Goal: Task Accomplishment & Management: Manage account settings

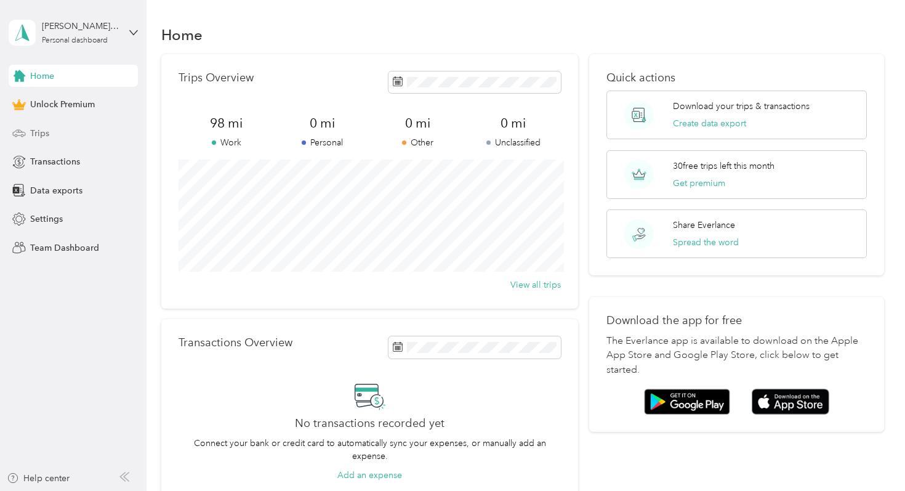
click at [79, 139] on div "Trips" at bounding box center [73, 133] width 129 height 22
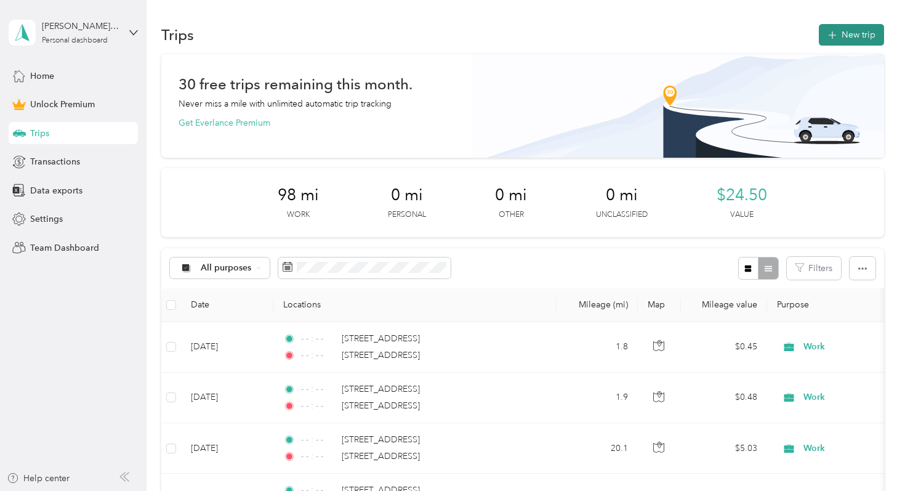
click at [848, 30] on button "New trip" at bounding box center [851, 35] width 65 height 22
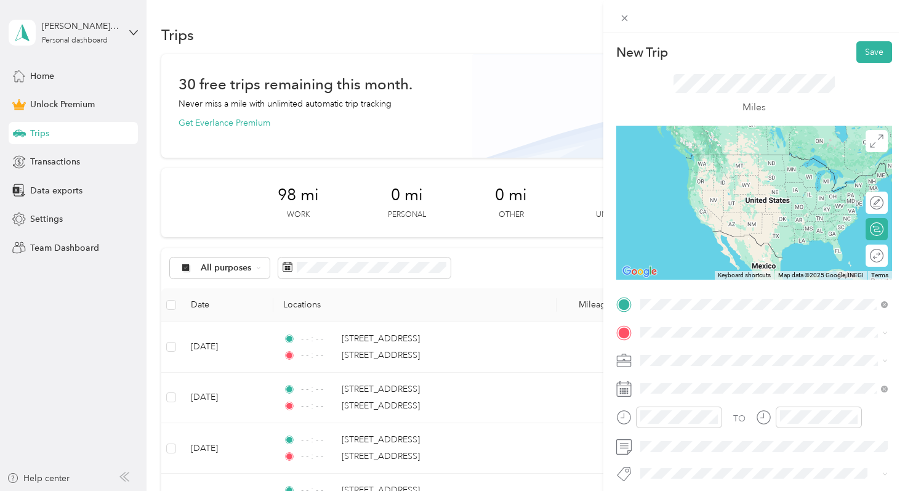
click at [707, 353] on span "[STREET_ADDRESS][US_STATE]" at bounding box center [725, 348] width 123 height 11
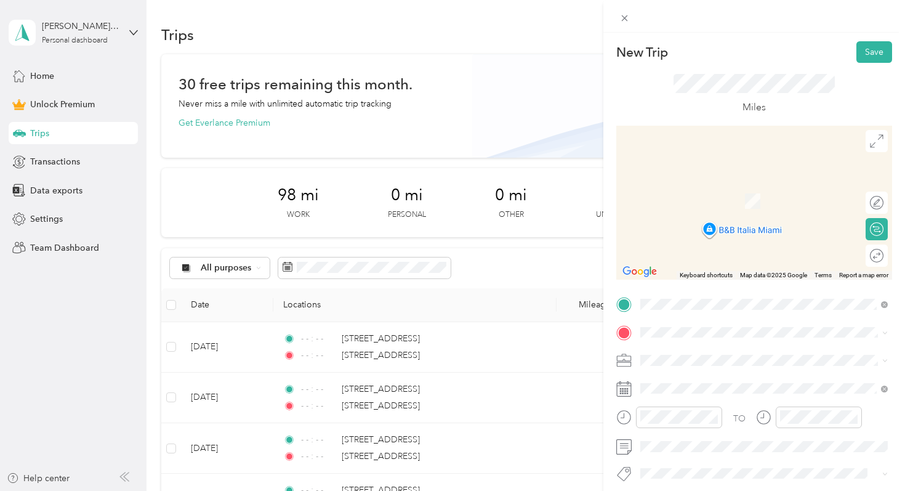
click at [727, 212] on ol "From search results [STREET_ADDRESS][US_STATE] [STREET_ADDRESS][US_STATE] [STRE…" at bounding box center [764, 226] width 256 height 132
click at [703, 201] on span "[STREET_ADDRESS][US_STATE]" at bounding box center [725, 195] width 123 height 11
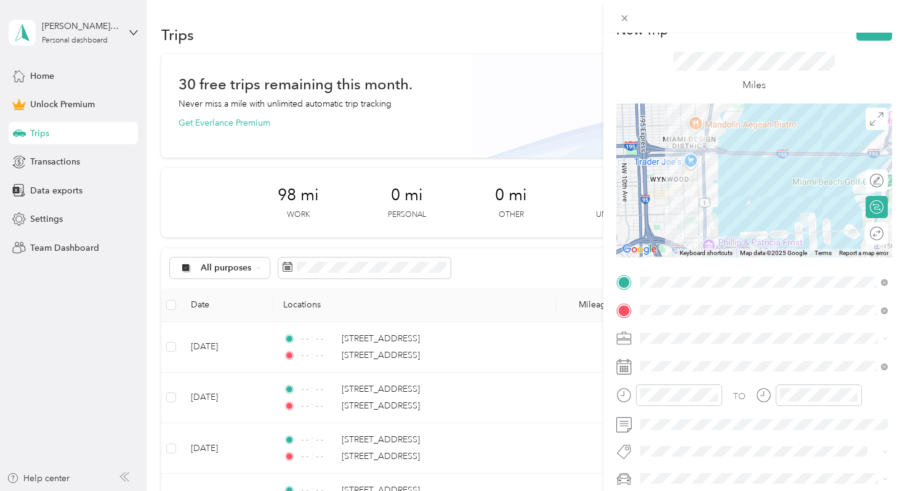
scroll to position [38, 0]
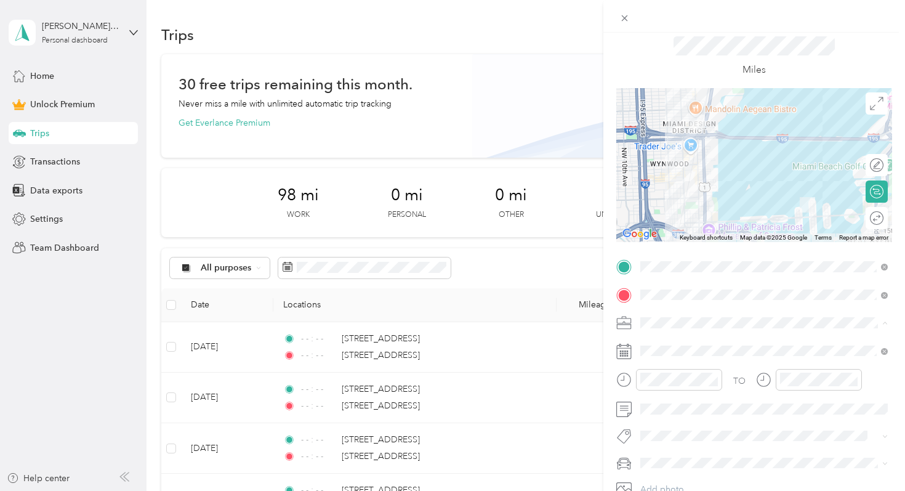
click at [676, 149] on div "Work" at bounding box center [764, 150] width 239 height 13
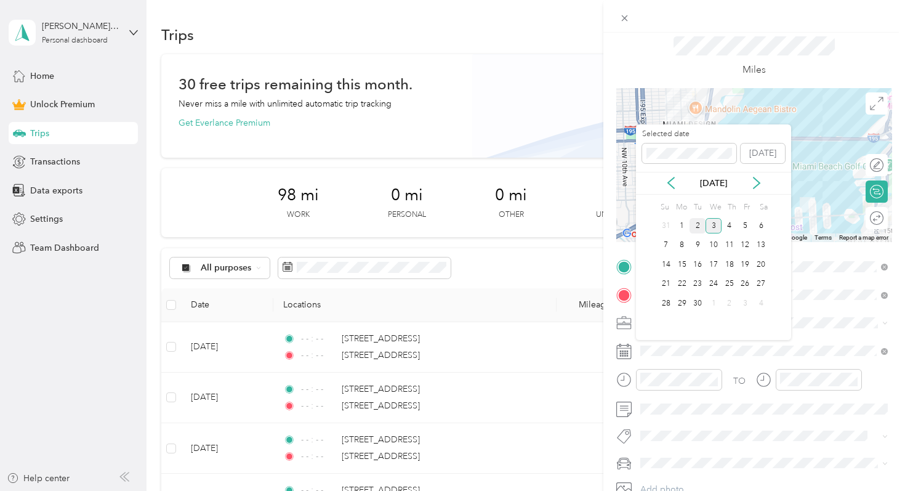
click at [699, 227] on div "2" at bounding box center [698, 225] width 16 height 15
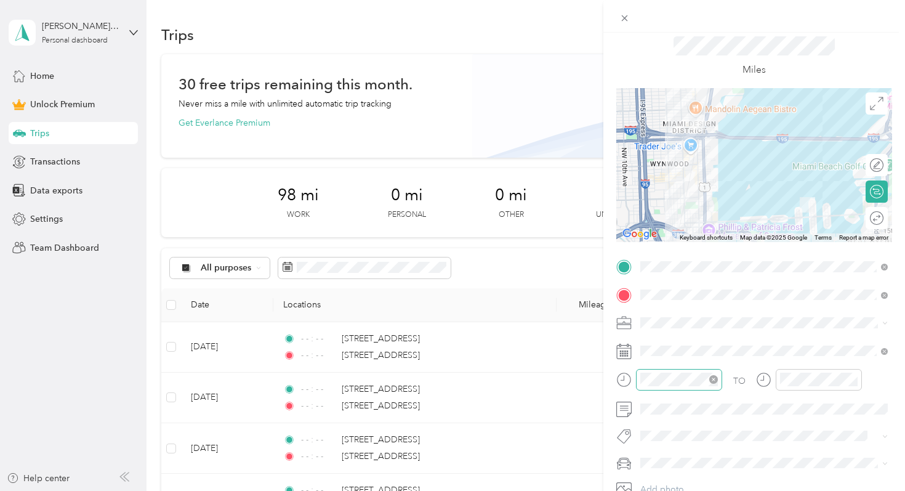
click at [714, 383] on icon "close-circle" at bounding box center [714, 379] width 9 height 9
click at [855, 382] on icon "close-circle" at bounding box center [853, 379] width 9 height 9
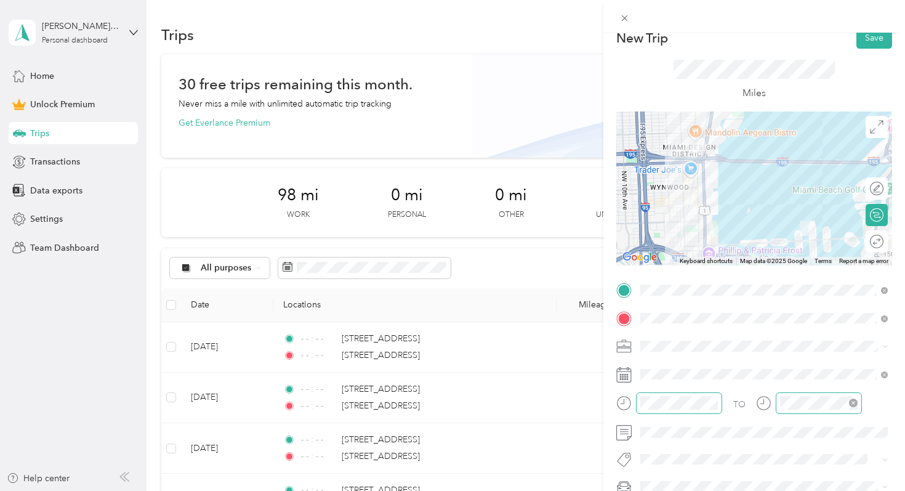
scroll to position [0, 0]
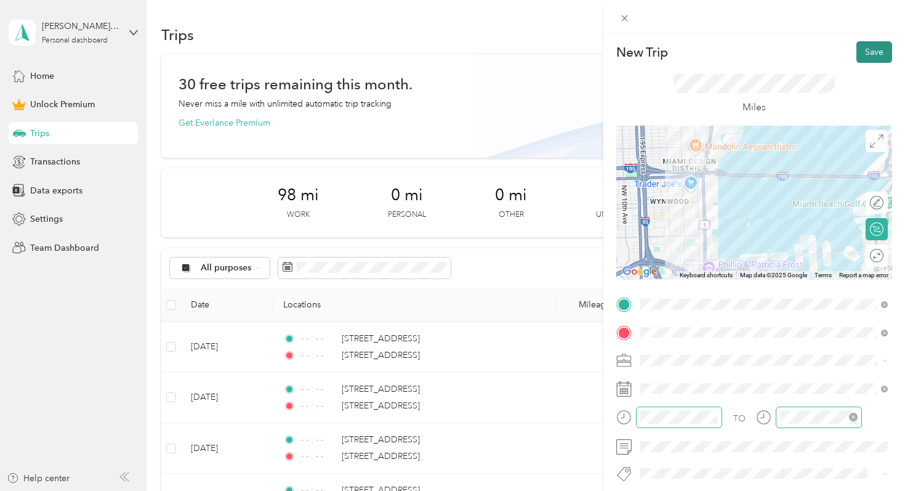
click at [875, 51] on button "Save" at bounding box center [875, 52] width 36 height 22
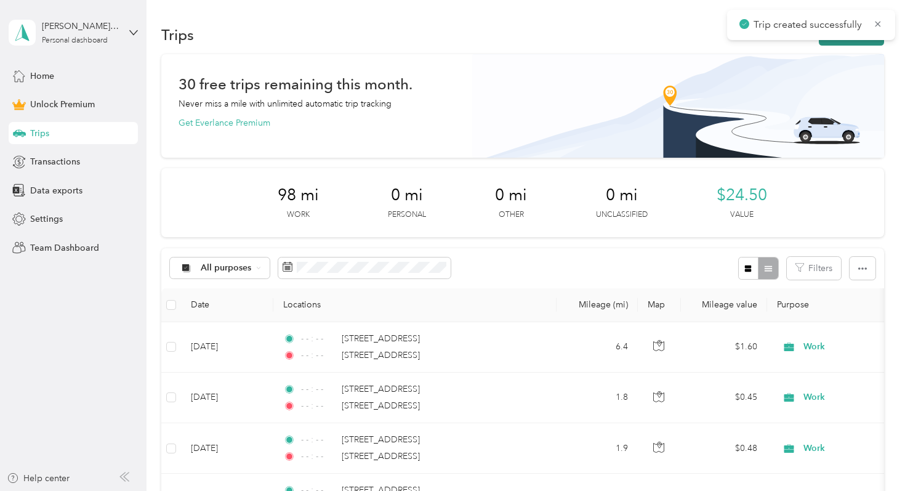
click at [868, 41] on button "New trip" at bounding box center [851, 35] width 65 height 22
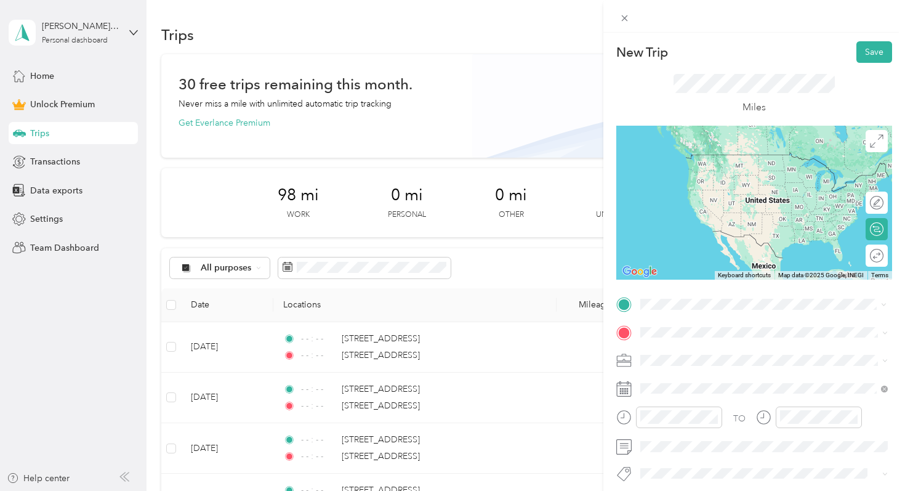
click at [695, 344] on span "[STREET_ADDRESS][US_STATE]" at bounding box center [725, 348] width 123 height 11
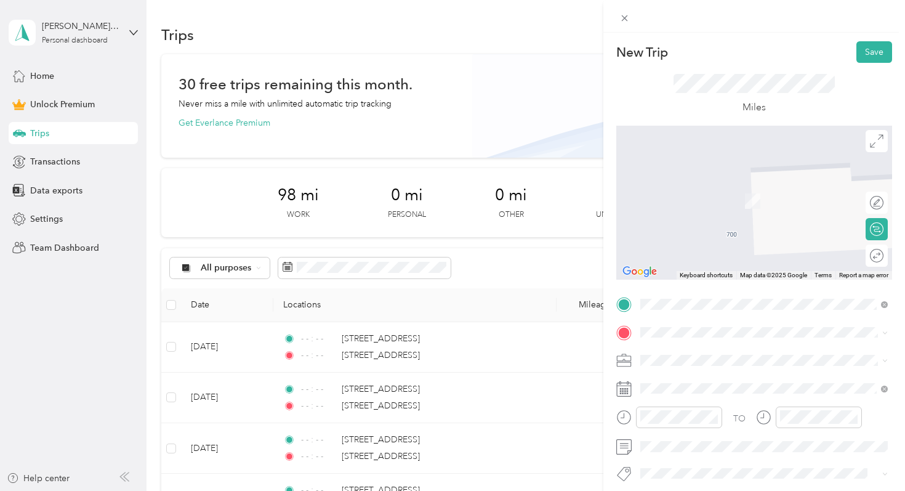
click at [715, 187] on span "[STREET_ADDRESS][US_STATE]" at bounding box center [725, 181] width 123 height 11
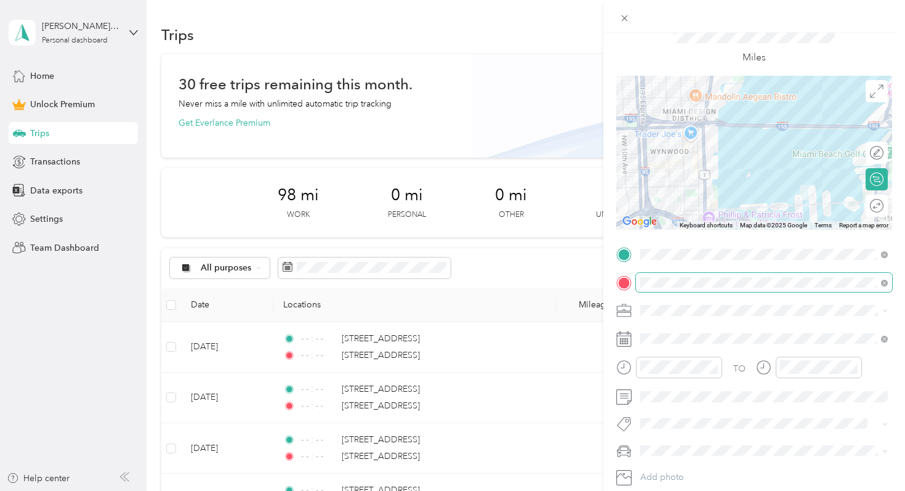
scroll to position [60, 0]
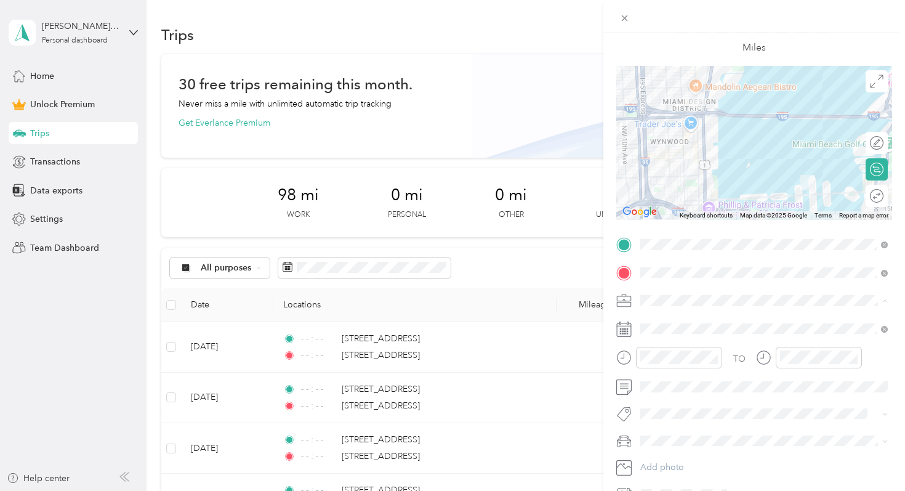
click at [683, 320] on div "Work" at bounding box center [764, 322] width 239 height 13
click at [712, 360] on icon "close-circle" at bounding box center [714, 357] width 9 height 9
click at [853, 361] on icon "close-circle" at bounding box center [853, 357] width 9 height 9
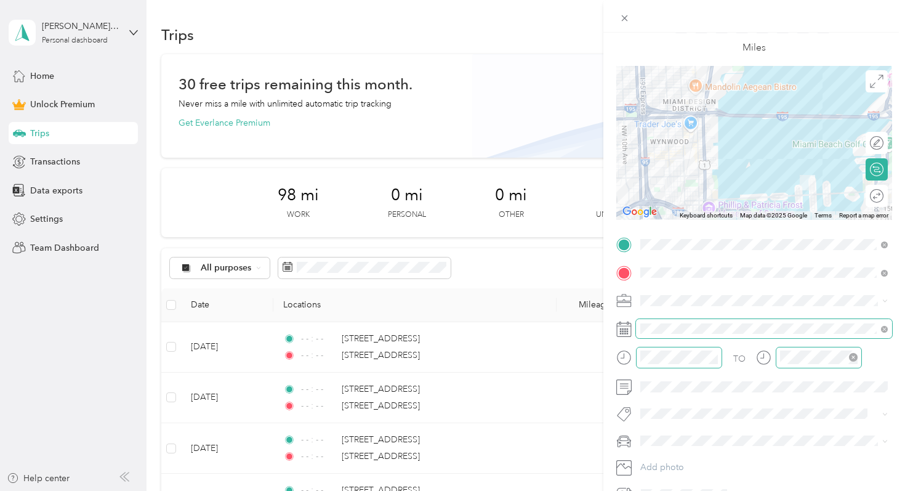
click at [703, 334] on span at bounding box center [764, 329] width 256 height 20
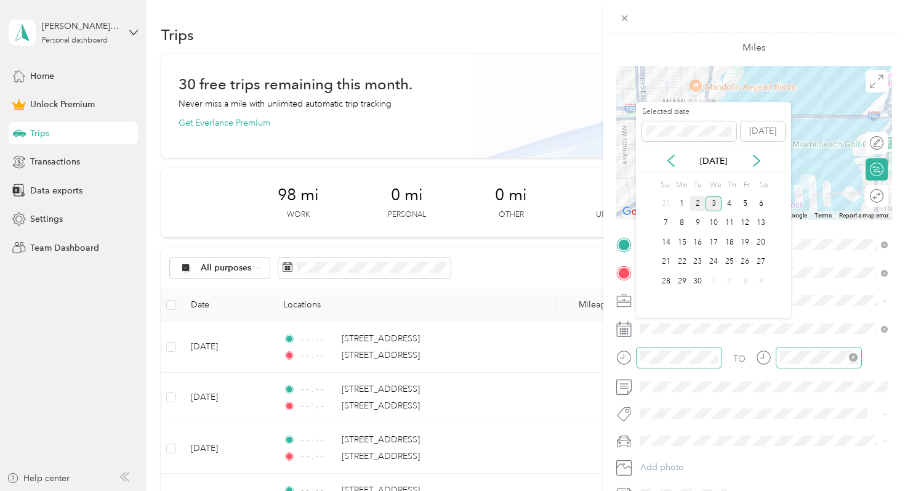
click at [700, 208] on div "2" at bounding box center [698, 203] width 16 height 15
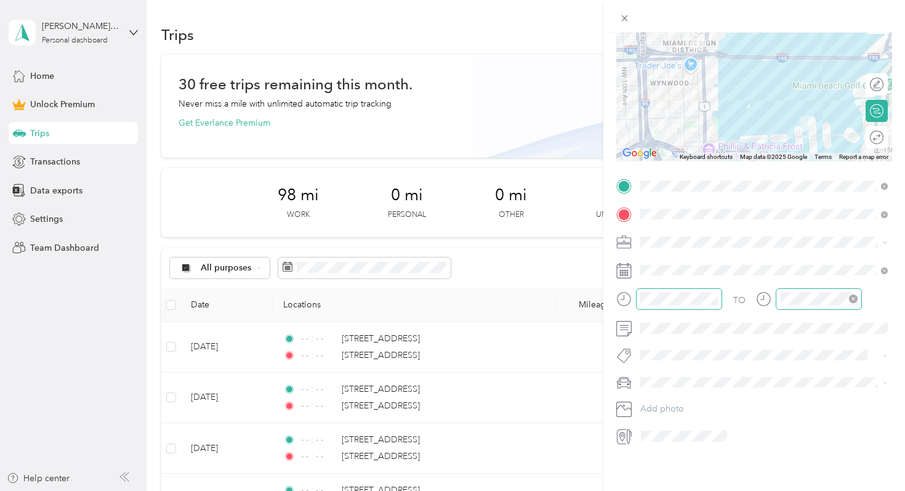
scroll to position [0, 0]
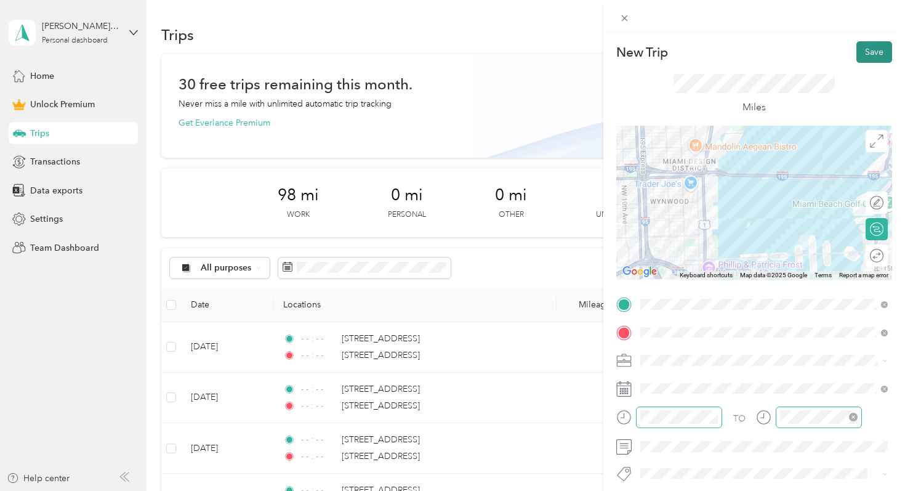
click at [878, 48] on button "Save" at bounding box center [875, 52] width 36 height 22
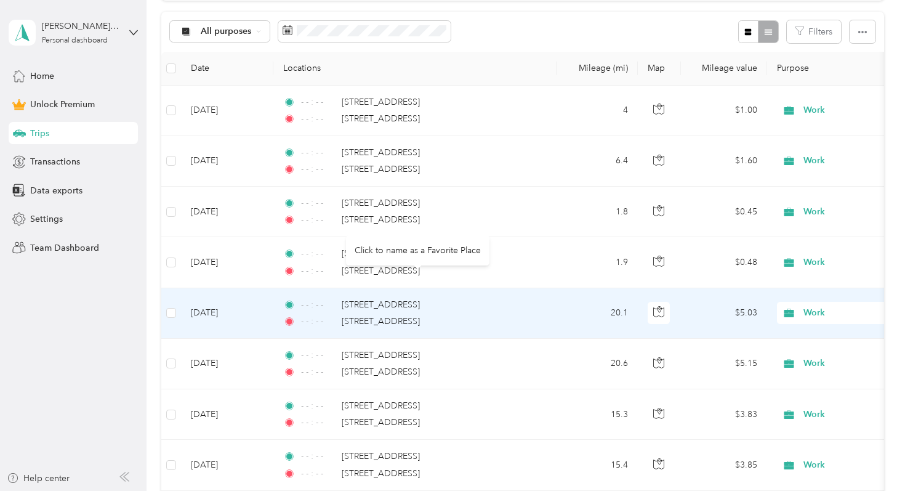
scroll to position [235, 0]
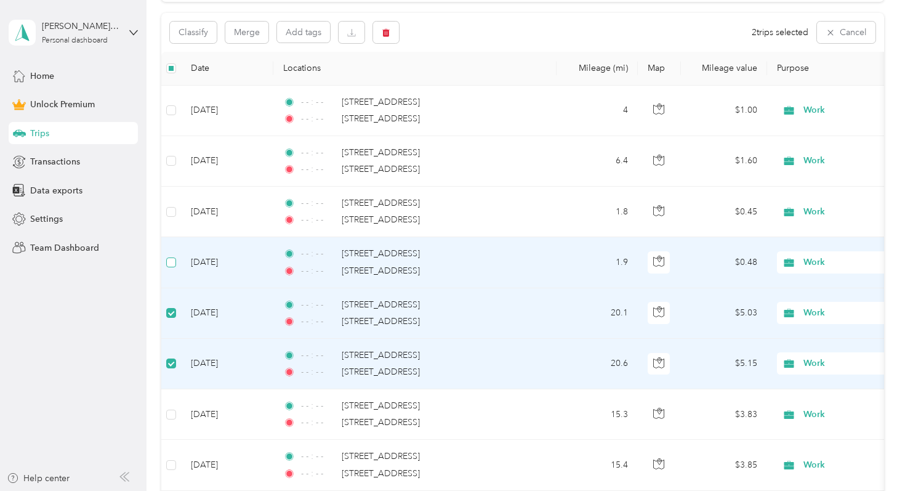
click at [174, 267] on label at bounding box center [171, 263] width 10 height 14
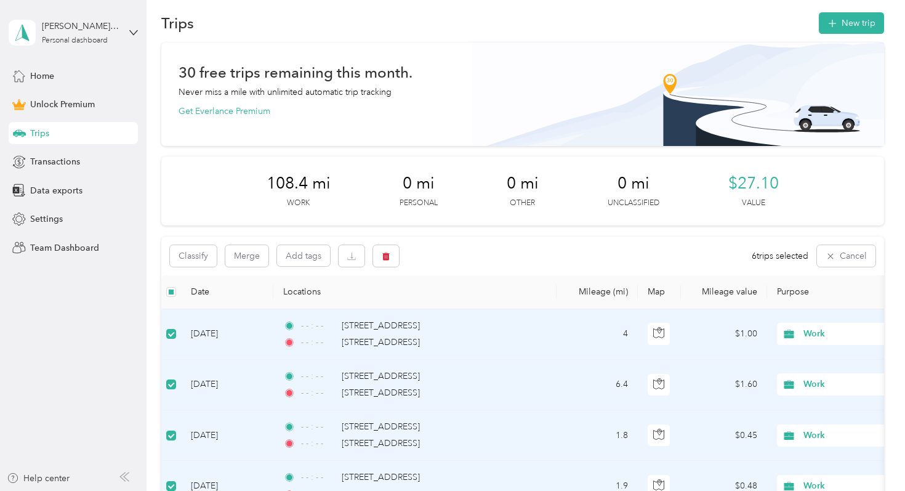
scroll to position [0, 0]
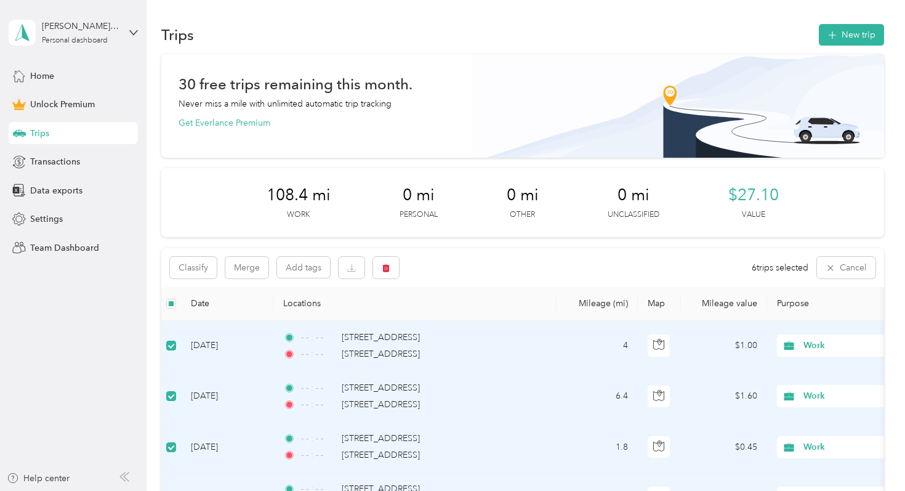
click at [517, 264] on div "Classify Merge Add tags 6 trips selected Cancel" at bounding box center [522, 267] width 723 height 39
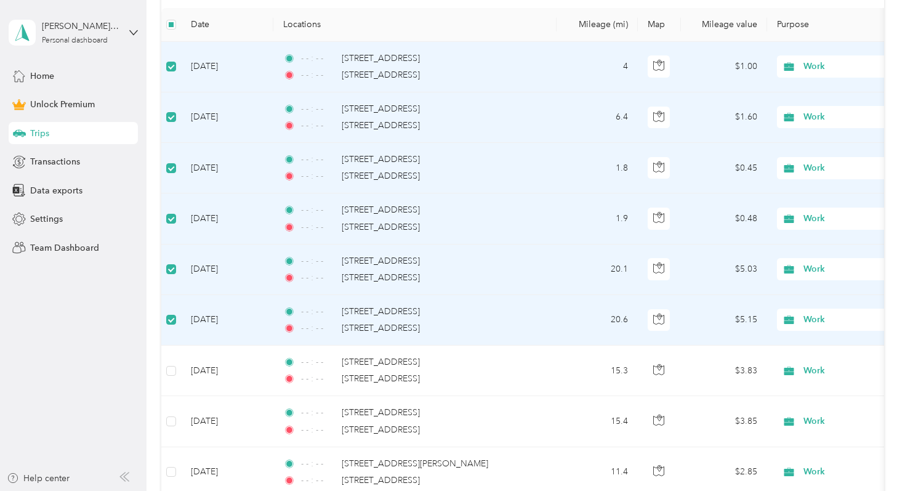
scroll to position [278, 0]
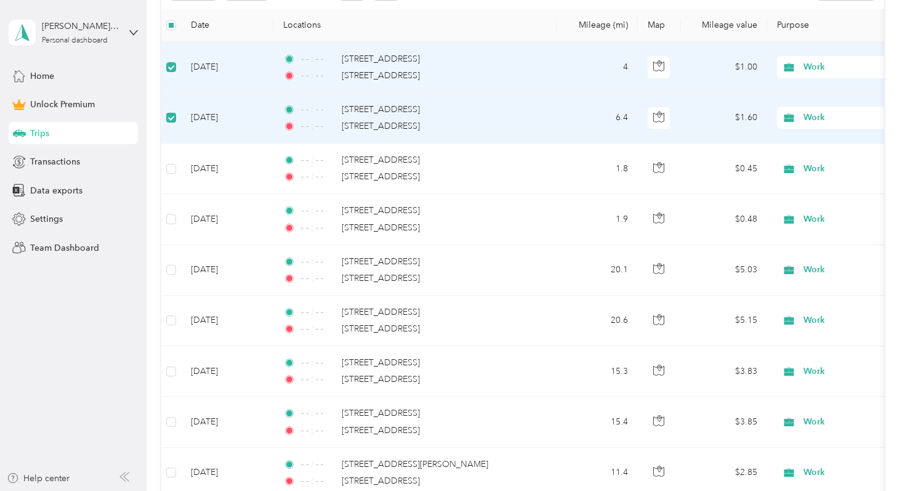
click at [171, 123] on label at bounding box center [171, 118] width 10 height 14
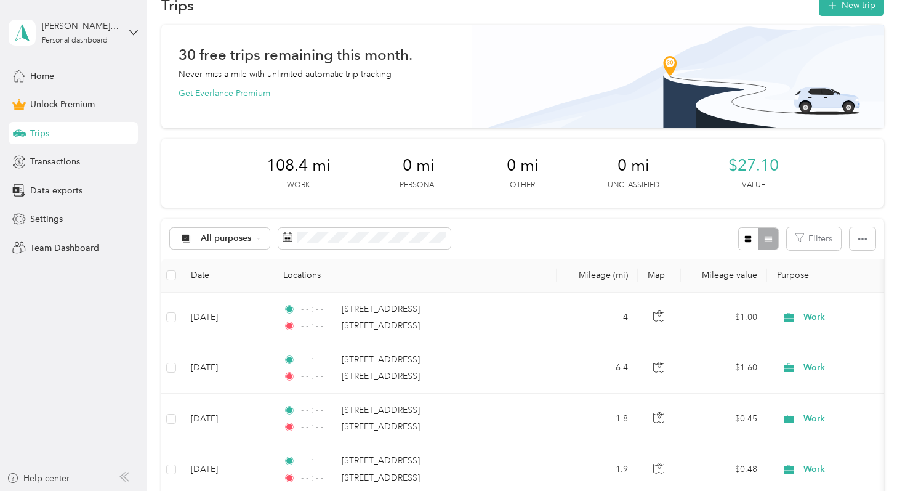
scroll to position [0, 0]
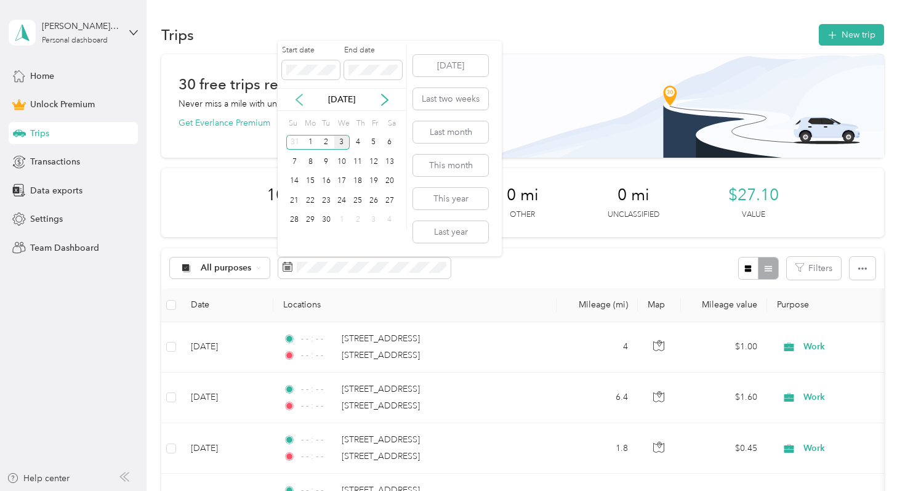
click at [300, 99] on icon at bounding box center [299, 100] width 12 height 12
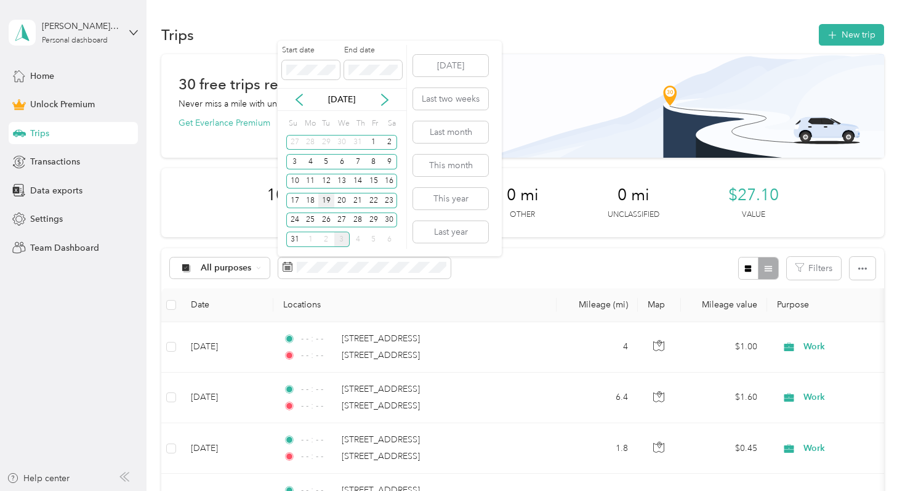
click at [323, 201] on div "19" at bounding box center [326, 200] width 16 height 15
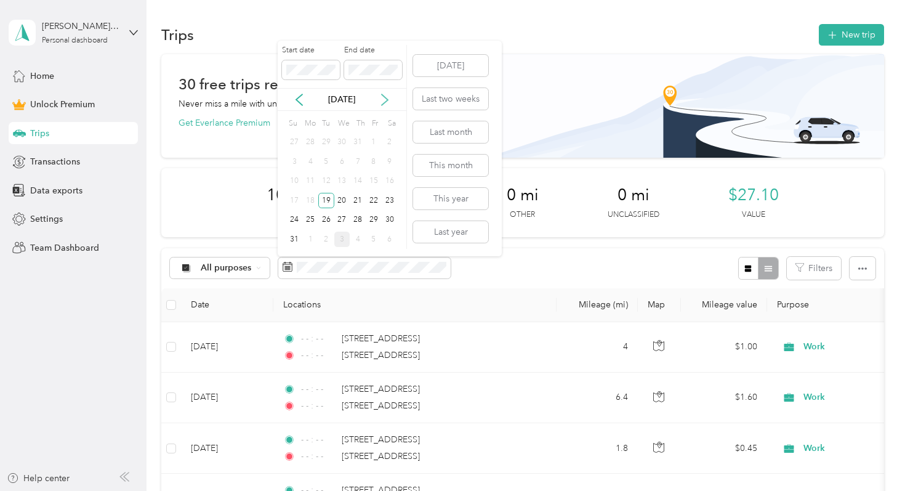
click at [383, 100] on icon at bounding box center [385, 100] width 12 height 12
click at [343, 143] on div "3" at bounding box center [342, 142] width 16 height 15
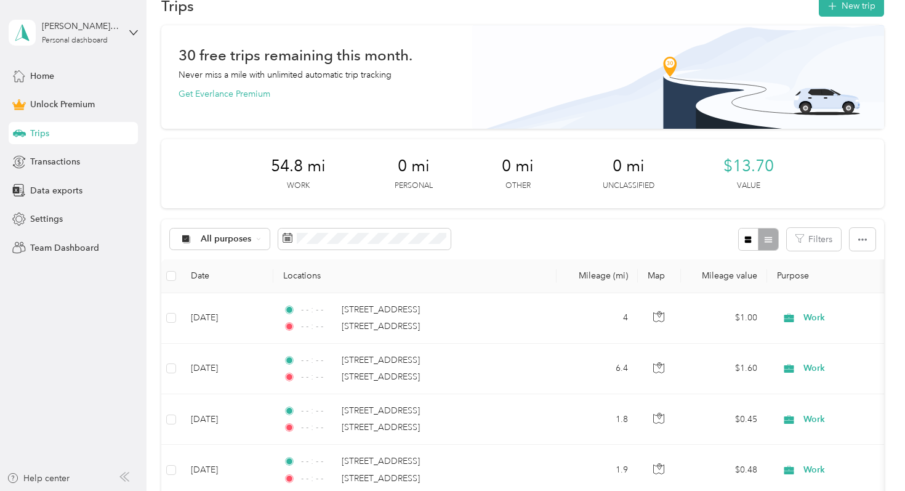
scroll to position [14, 0]
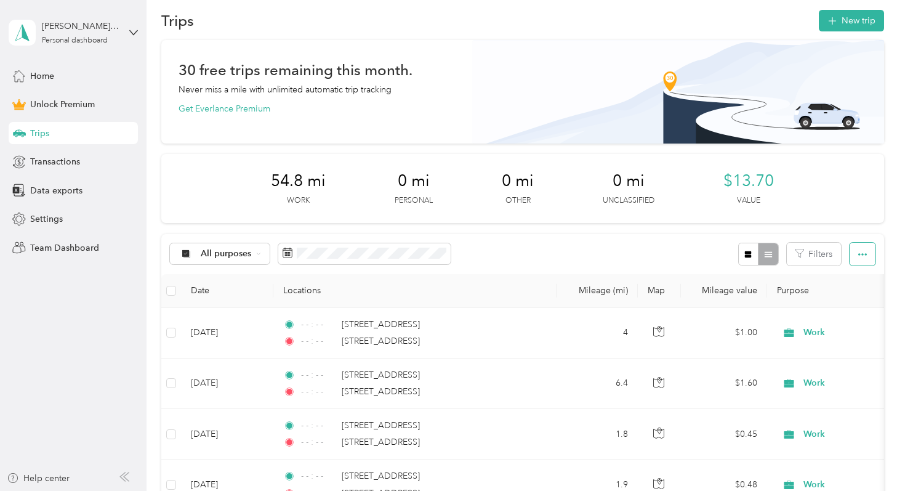
click at [873, 261] on button "button" at bounding box center [863, 254] width 26 height 23
click at [863, 304] on div "Export" at bounding box center [855, 299] width 34 height 13
click at [852, 294] on span "Export" at bounding box center [851, 299] width 26 height 10
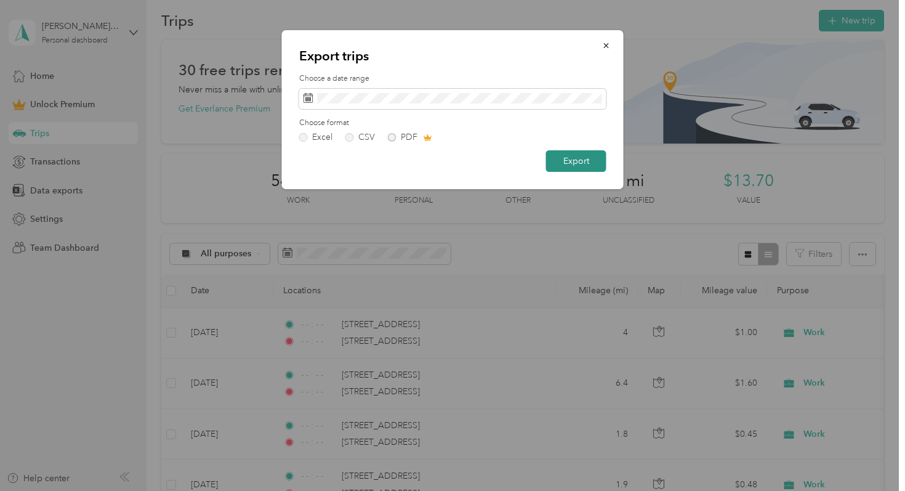
click at [584, 160] on button "Export" at bounding box center [576, 161] width 60 height 22
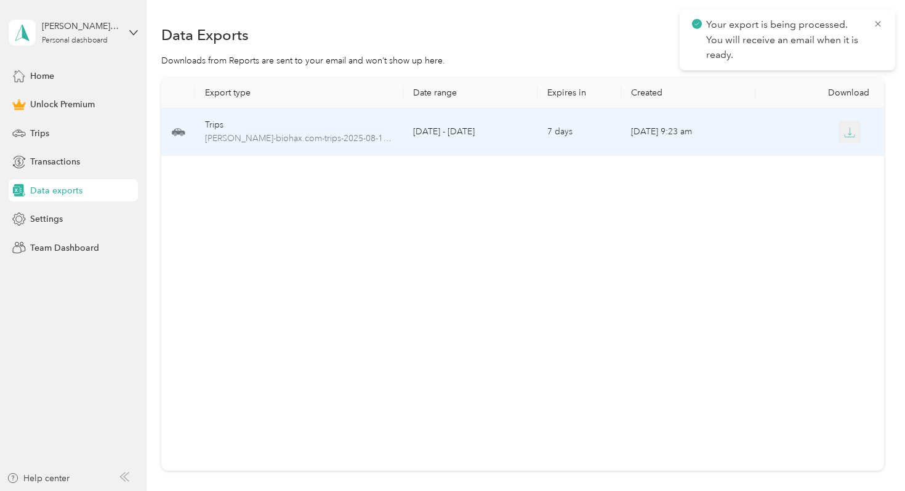
click at [852, 134] on icon "button" at bounding box center [849, 132] width 11 height 11
